Goal: Book appointment/travel/reservation

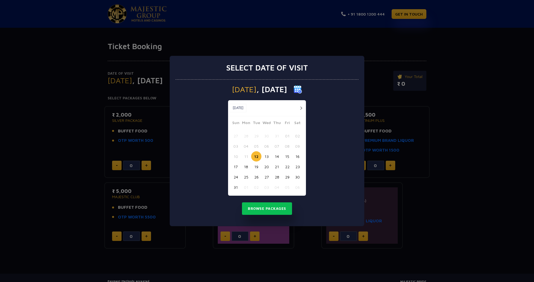
click at [287, 160] on button "15" at bounding box center [287, 156] width 10 height 10
click at [280, 208] on button "Browse Packages" at bounding box center [267, 209] width 50 height 13
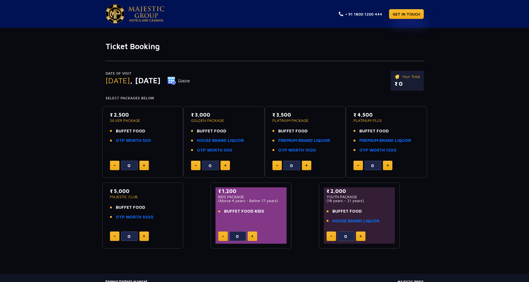
click at [329, 124] on div "₹ 3,500 PLATINUM PACKAGE BUFFET FOOD PREMIUM BRAND LIQUOR OTP WORTH 1000" at bounding box center [306, 134] width 66 height 46
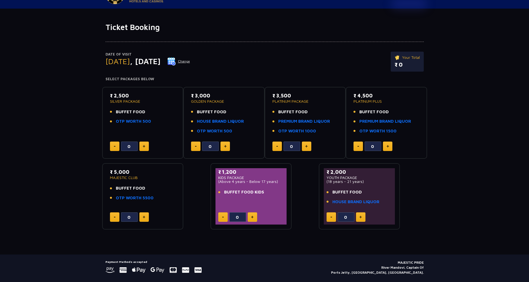
scroll to position [33, 0]
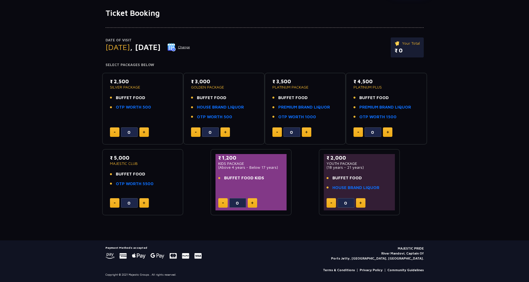
click at [290, 89] on div "₹ 3,500 PLATINUM PACKAGE BUFFET FOOD PREMIUM BRAND LIQUOR OTP WORTH 1000" at bounding box center [306, 101] width 66 height 46
click at [326, 126] on div "₹ 3,500 PLATINUM PACKAGE BUFFET FOOD PREMIUM BRAND LIQUOR OTP WORTH 1000 0" at bounding box center [305, 109] width 71 height 62
click at [280, 86] on p "PLATINUM PACKAGE" at bounding box center [306, 87] width 66 height 4
click at [280, 81] on p "₹ 3,500" at bounding box center [306, 82] width 66 height 8
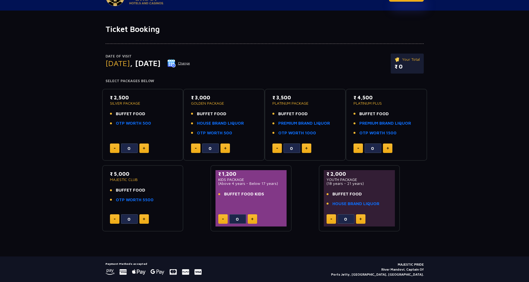
scroll to position [34, 0]
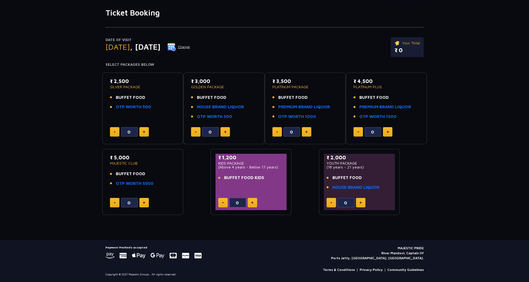
click at [390, 71] on div "₹ 2,500 SILVER PACKAGE BUFFET FOOD OTP WORTH 500 0 ₹ 3,000 GOLDEN PACKAGE BUFFE…" at bounding box center [264, 142] width 325 height 148
click at [393, 91] on div "₹ 4,500 PLATINUM PLUS BUFFET FOOD PREMIUM BRAND LIQUOR OTP WORTH 1500" at bounding box center [387, 101] width 66 height 46
click at [318, 90] on div "₹ 3,500 PLATINUM PACKAGE BUFFET FOOD PREMIUM BRAND LIQUOR OTP WORTH 1000" at bounding box center [306, 101] width 66 height 46
click at [225, 94] on li "BUFFET FOOD" at bounding box center [224, 97] width 66 height 6
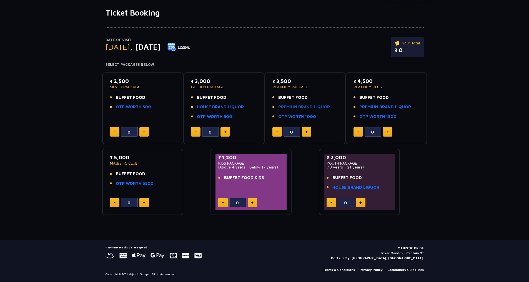
click at [306, 109] on link "PREMIUM BRAND LIQUOR" at bounding box center [304, 107] width 52 height 6
drag, startPoint x: 401, startPoint y: 153, endPoint x: 404, endPoint y: 154, distance: 3.5
click at [402, 153] on div "₹ 2,500 SILVER PACKAGE BUFFET FOOD OTP WORTH 500 0 ₹ 3,000 GOLDEN PACKAGE BUFFE…" at bounding box center [264, 142] width 325 height 148
